Goal: Transaction & Acquisition: Download file/media

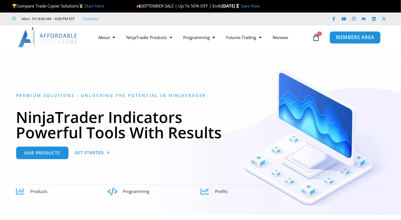
click at [349, 37] on span "MEMBERS AREA" at bounding box center [355, 37] width 38 height 5
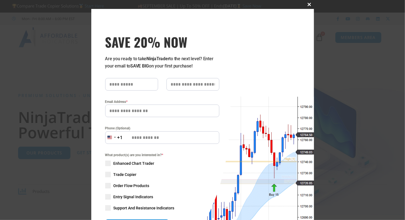
click at [306, 4] on span at bounding box center [309, 4] width 9 height 3
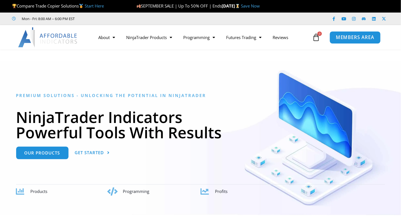
click at [351, 37] on span "MEMBERS AREA" at bounding box center [355, 37] width 38 height 5
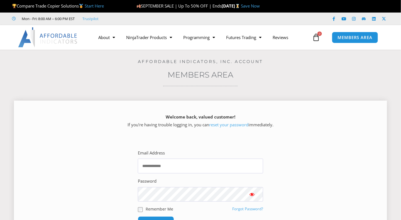
scroll to position [111, 0]
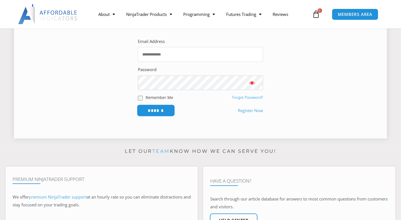
type input "**********"
click at [149, 109] on input "******" at bounding box center [156, 110] width 38 height 12
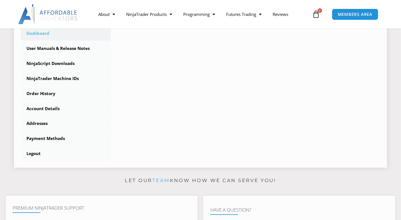
scroll to position [167, 0]
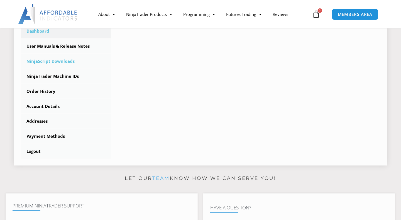
click at [67, 61] on link "NinjaScript Downloads" at bounding box center [66, 61] width 90 height 14
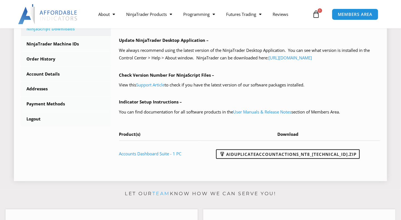
scroll to position [223, 0]
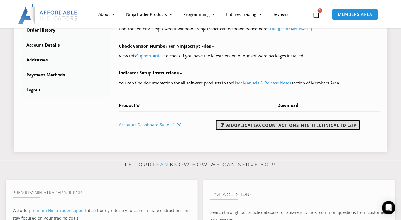
click at [278, 124] on link "AIDuplicateAccountActions_NT8_[TECHNICAL_ID].zip" at bounding box center [288, 124] width 144 height 9
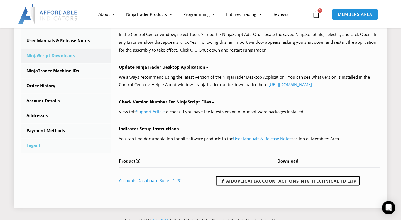
click at [34, 146] on link "Logout" at bounding box center [66, 145] width 90 height 14
